Goal: Information Seeking & Learning: Learn about a topic

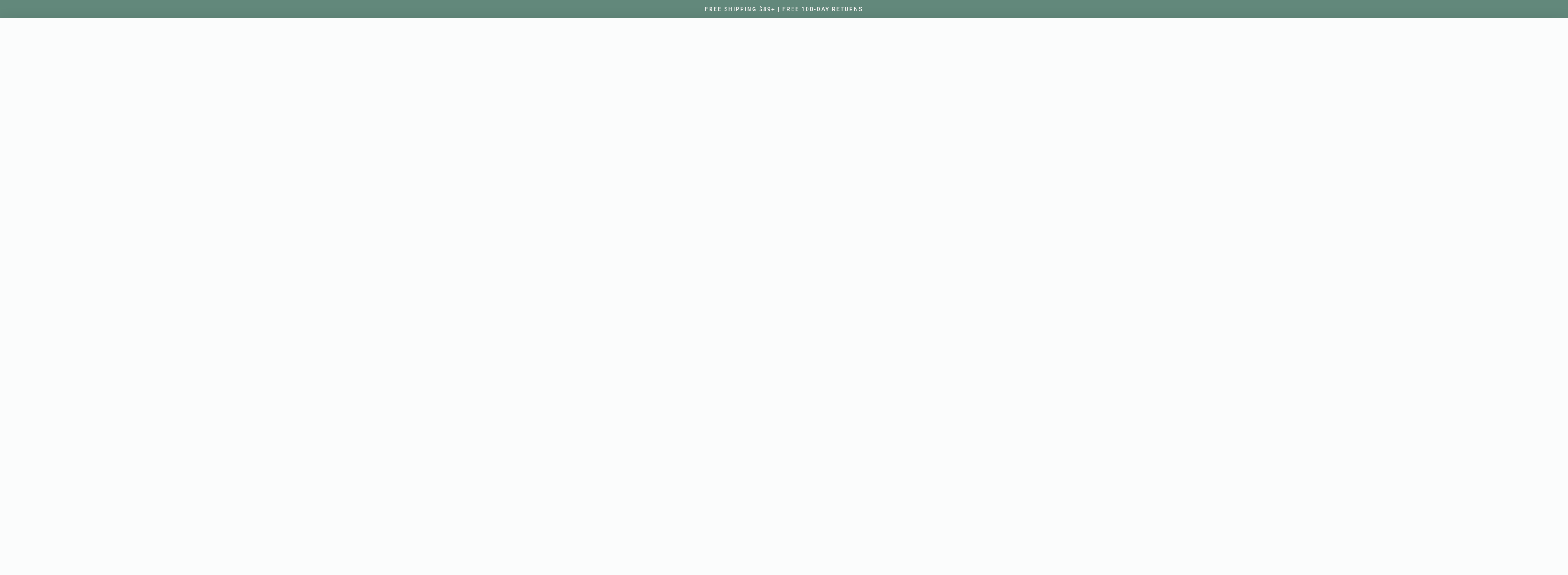
type input "howard shore"
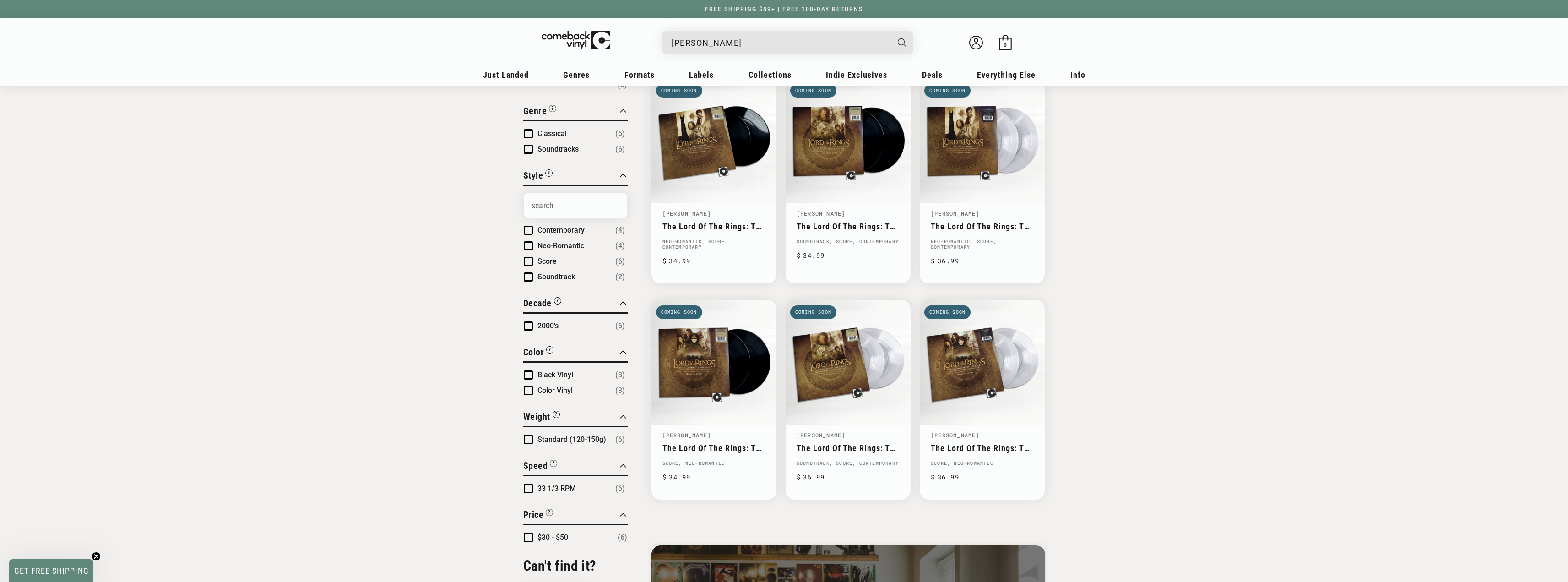
scroll to position [138, 0]
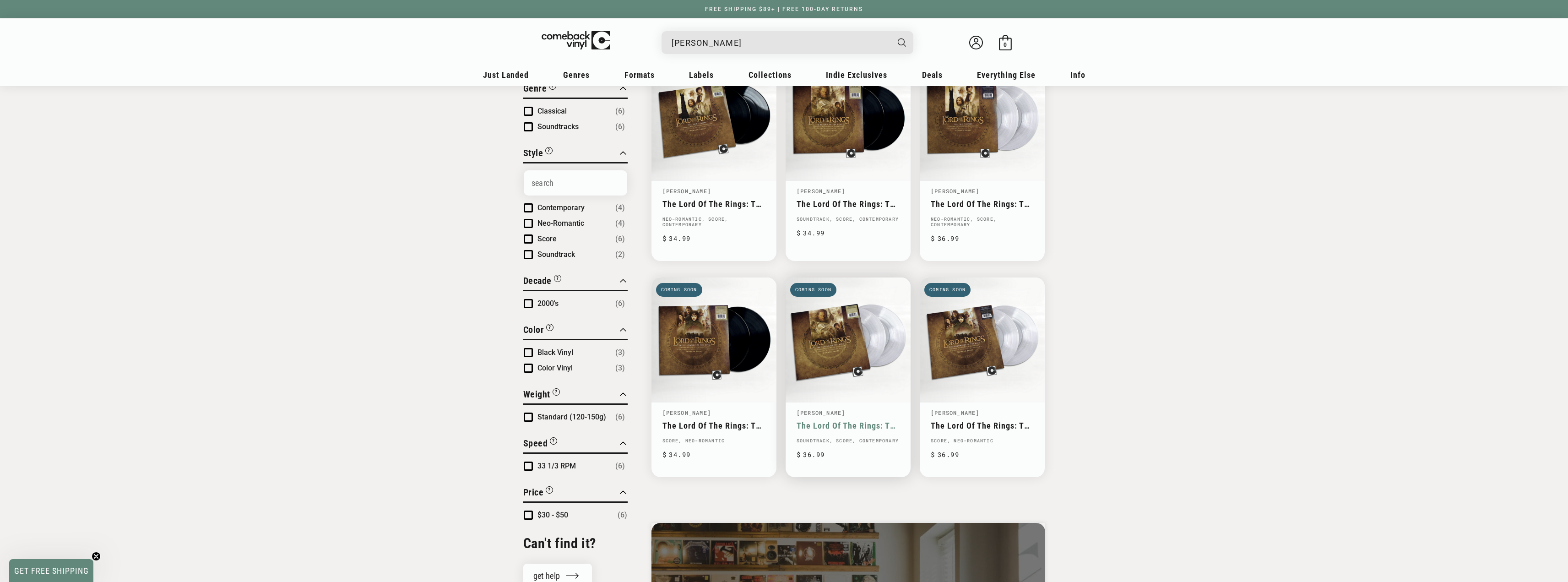
drag, startPoint x: 838, startPoint y: 415, endPoint x: 847, endPoint y: 415, distance: 9.0
click at [838, 421] on link "The Lord Of The Rings: The Return Of The King (Original Motion Picture Soundtra…" at bounding box center [848, 426] width 103 height 10
click at [982, 421] on link "The Lord Of The Rings: The Fellowship Of The Ring (Original Motion Picture Soun…" at bounding box center [982, 426] width 103 height 10
click at [978, 199] on link "The Lord Of The Rings: The Two Towers (Original Motion Picture Soundtrack)" at bounding box center [982, 204] width 103 height 10
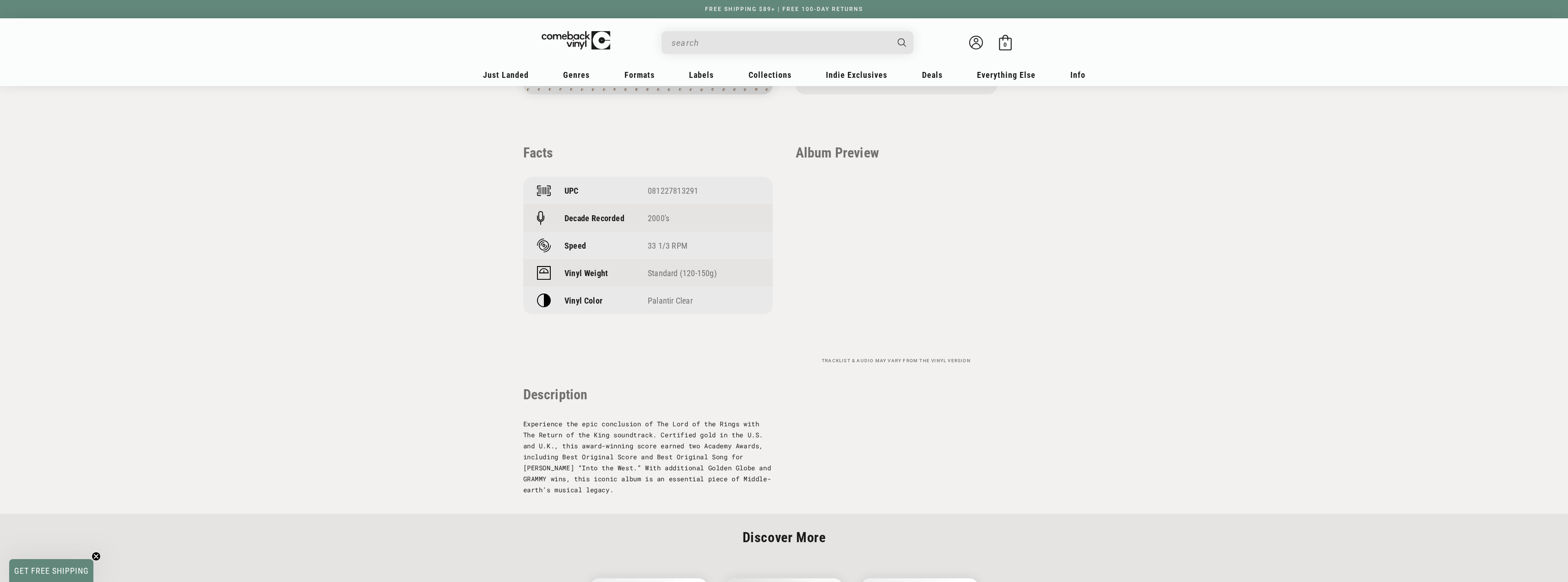
scroll to position [641, 0]
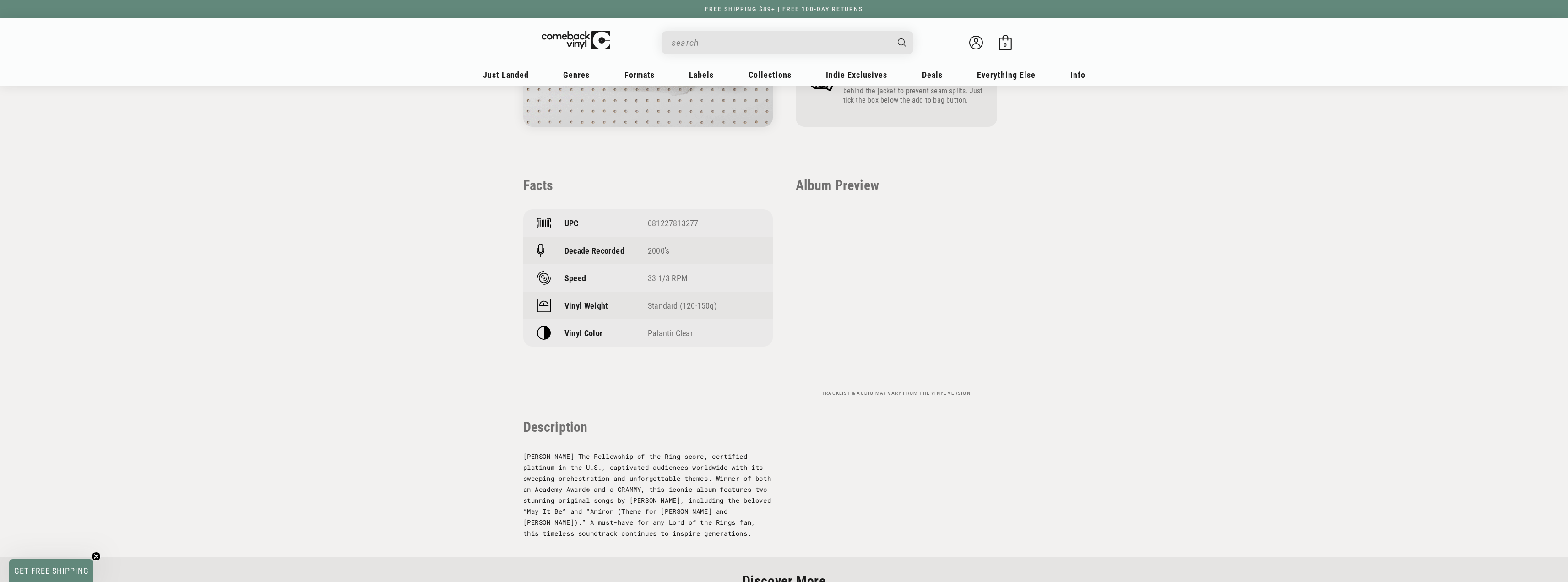
scroll to position [595, 0]
